Goal: Navigation & Orientation: Find specific page/section

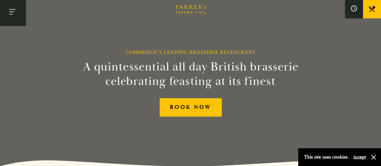
click at [15, 12] on button "Toggle navigation" at bounding box center [13, 13] width 26 height 26
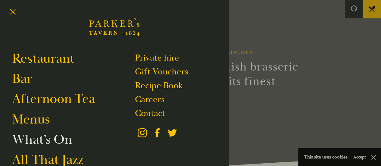
click at [56, 143] on link "What’s On" at bounding box center [42, 139] width 60 height 17
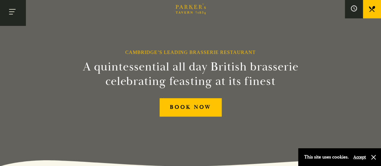
click at [21, 15] on button "Toggle navigation" at bounding box center [13, 13] width 26 height 26
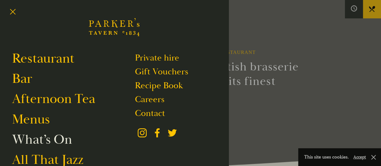
click at [60, 144] on link "What’s On" at bounding box center [42, 139] width 60 height 17
